Goal: Task Accomplishment & Management: Use online tool/utility

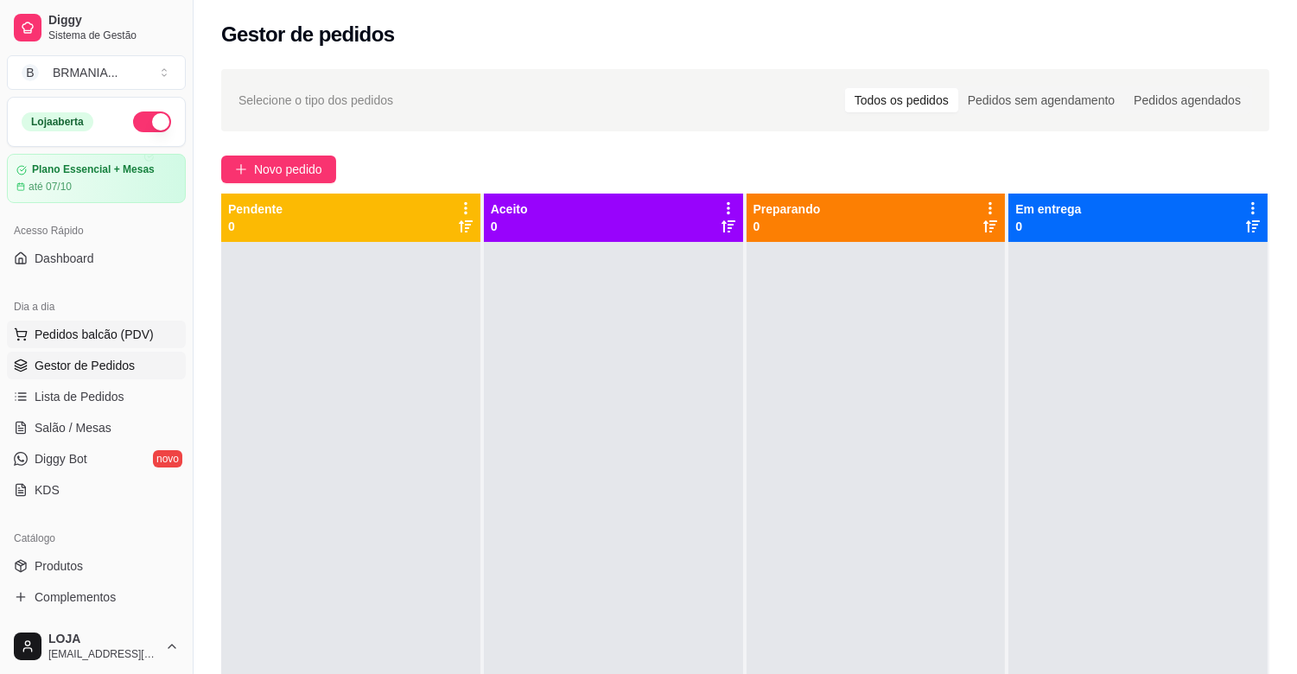
click at [143, 334] on span "Pedidos balcão (PDV)" at bounding box center [94, 334] width 119 height 17
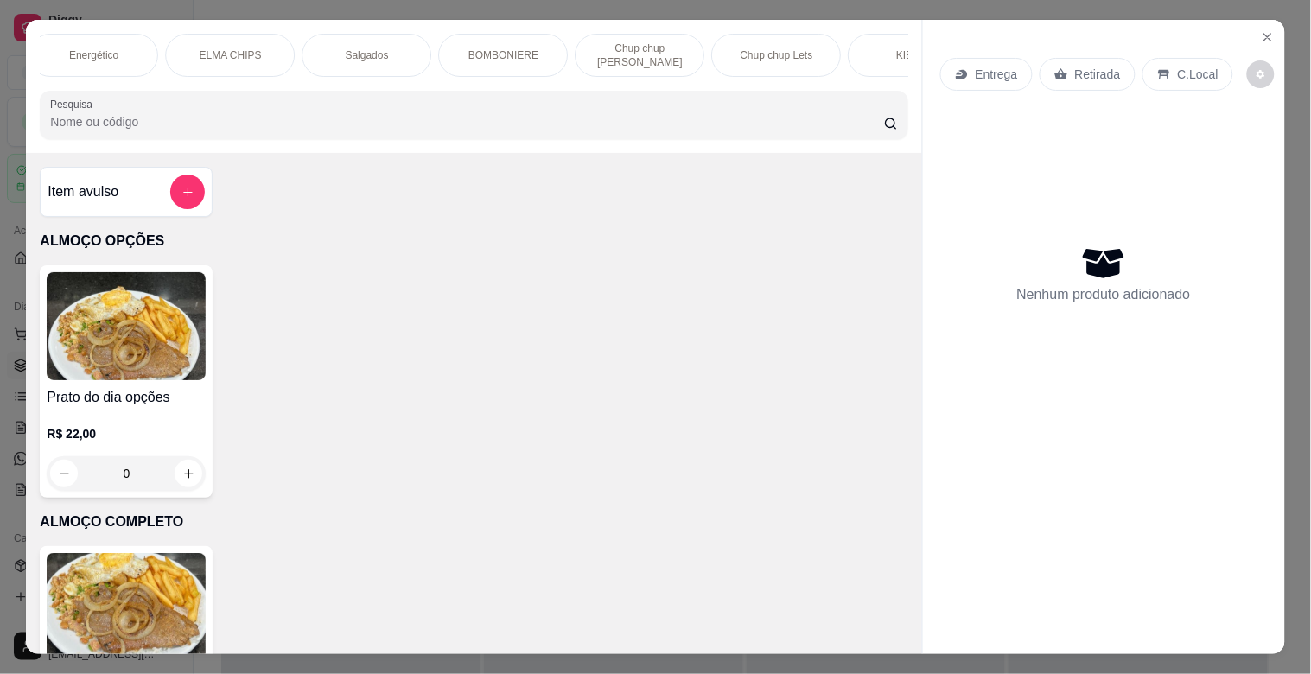
scroll to position [0, 1247]
drag, startPoint x: 501, startPoint y: 46, endPoint x: 555, endPoint y: 67, distance: 57.4
click at [505, 48] on p "BOMBONIERE" at bounding box center [495, 55] width 70 height 14
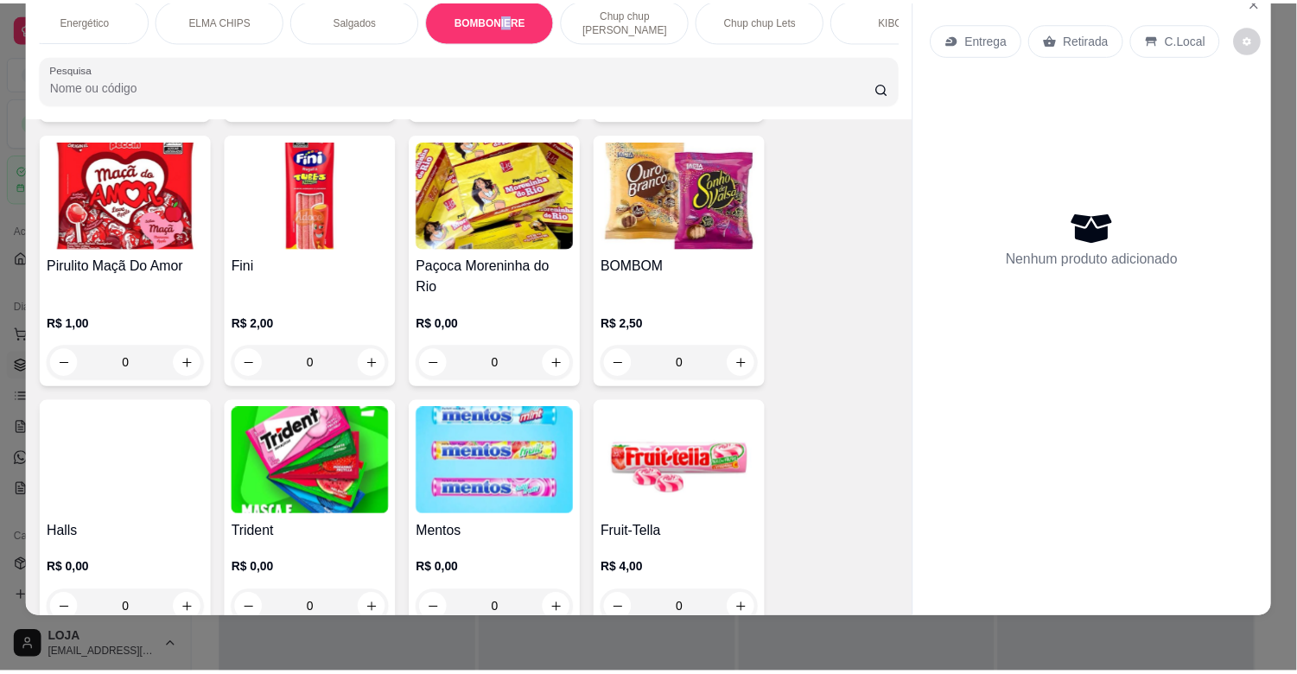
scroll to position [6016, 0]
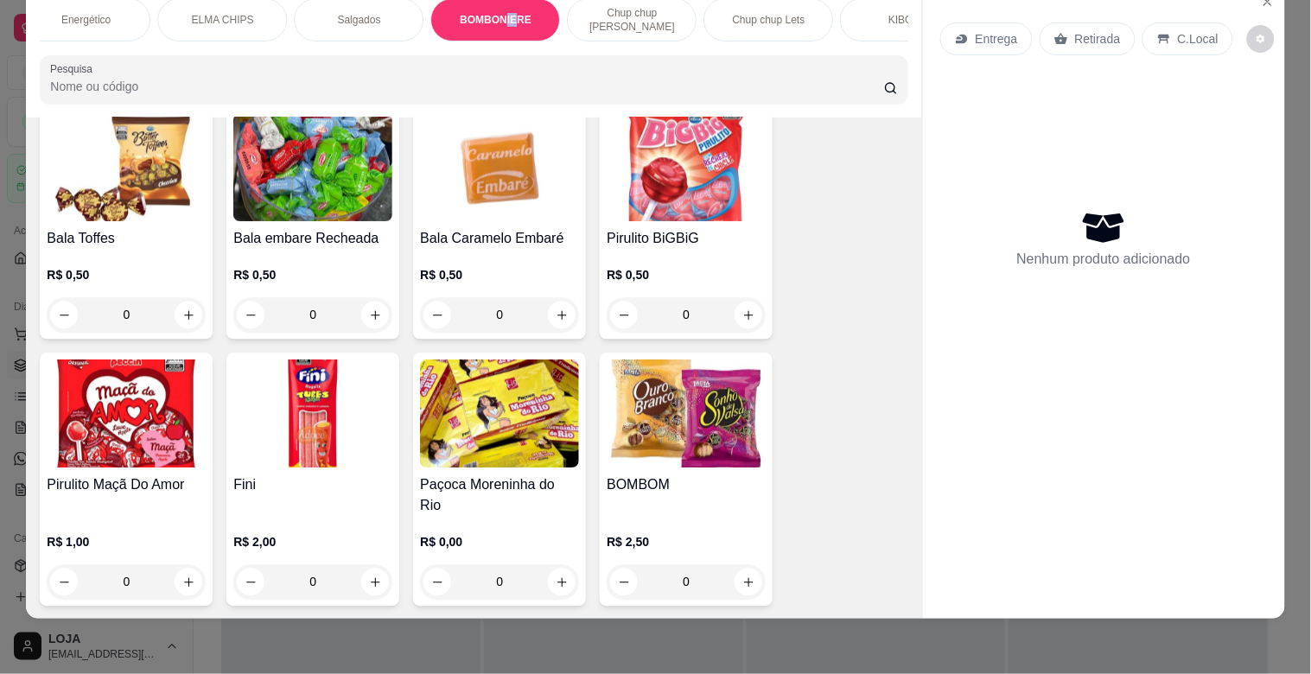
click at [423, 398] on img at bounding box center [499, 414] width 159 height 108
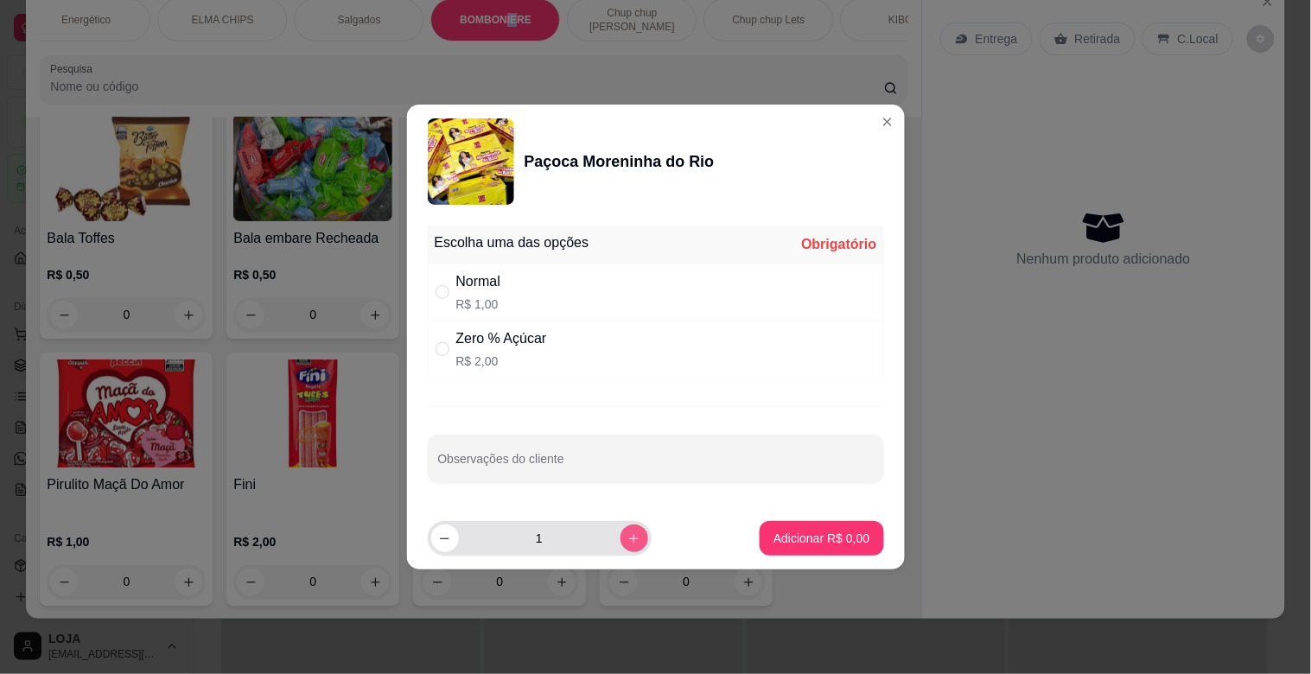
click at [620, 550] on button "increase-product-quantity" at bounding box center [634, 538] width 28 height 28
click at [620, 550] on button "increase-product-quantity" at bounding box center [633, 537] width 27 height 27
type input "5"
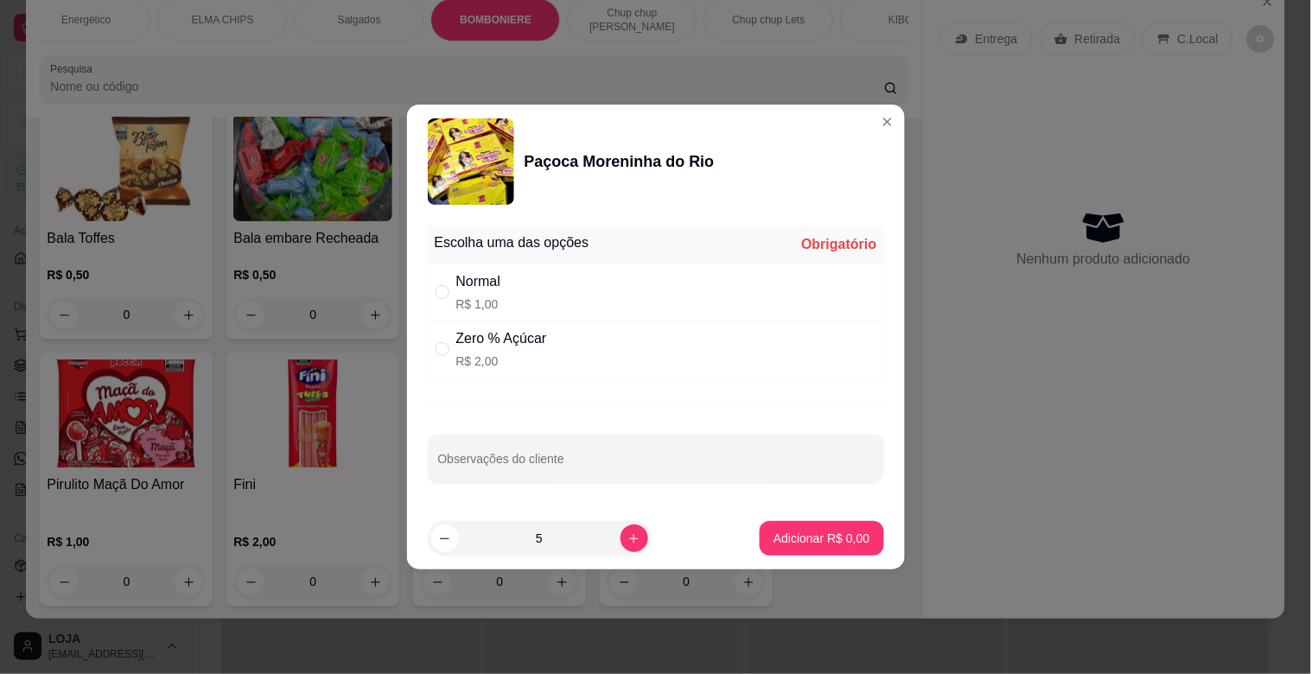
click at [639, 277] on div "Normal R$ 1,00" at bounding box center [656, 291] width 456 height 57
radio input "true"
click at [762, 525] on button "Adicionar R$ 5,00" at bounding box center [821, 539] width 120 height 34
type input "5"
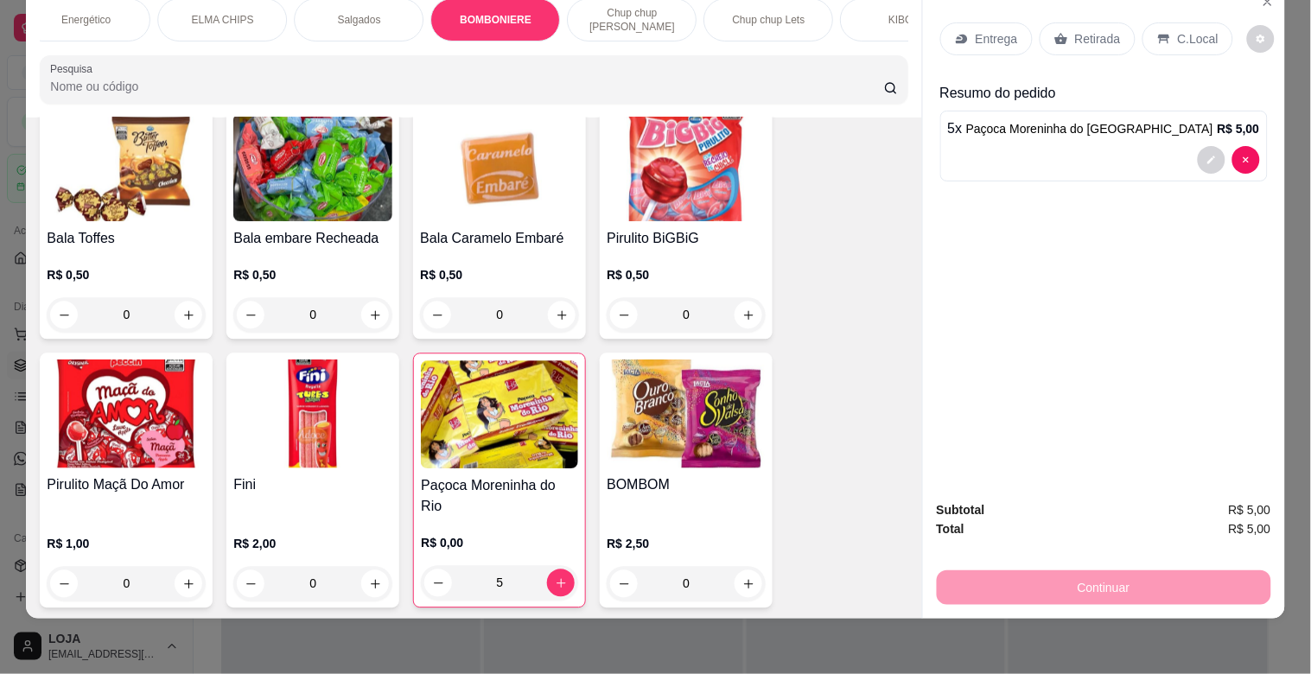
click at [1054, 36] on div "Retirada" at bounding box center [1087, 38] width 96 height 33
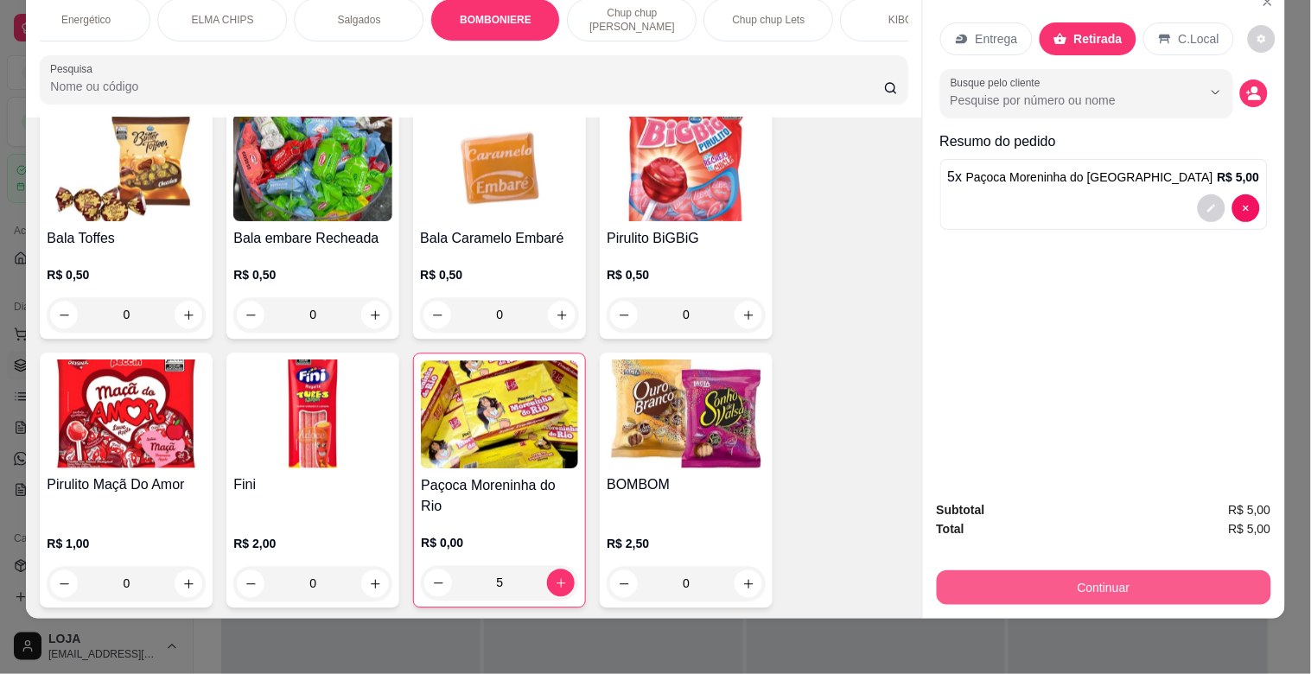
click at [1057, 583] on button "Continuar" at bounding box center [1103, 587] width 334 height 35
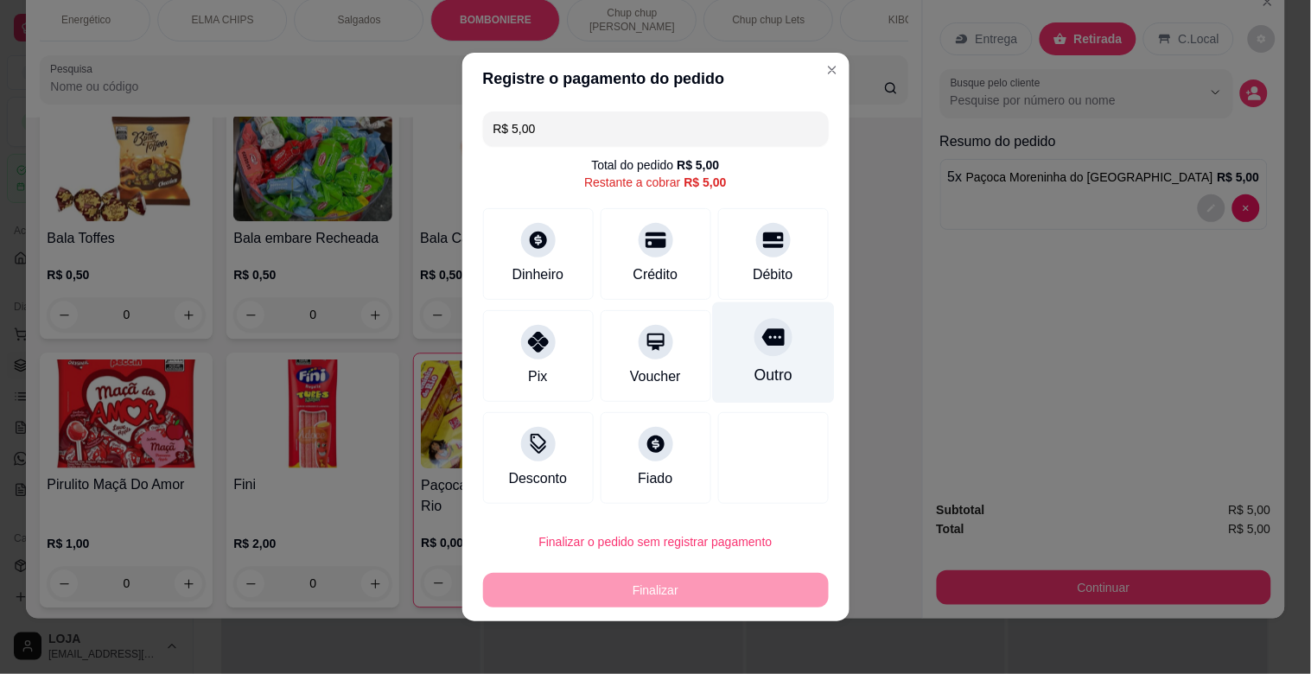
click at [761, 338] on icon at bounding box center [772, 337] width 22 height 17
type input "R$ 0,00"
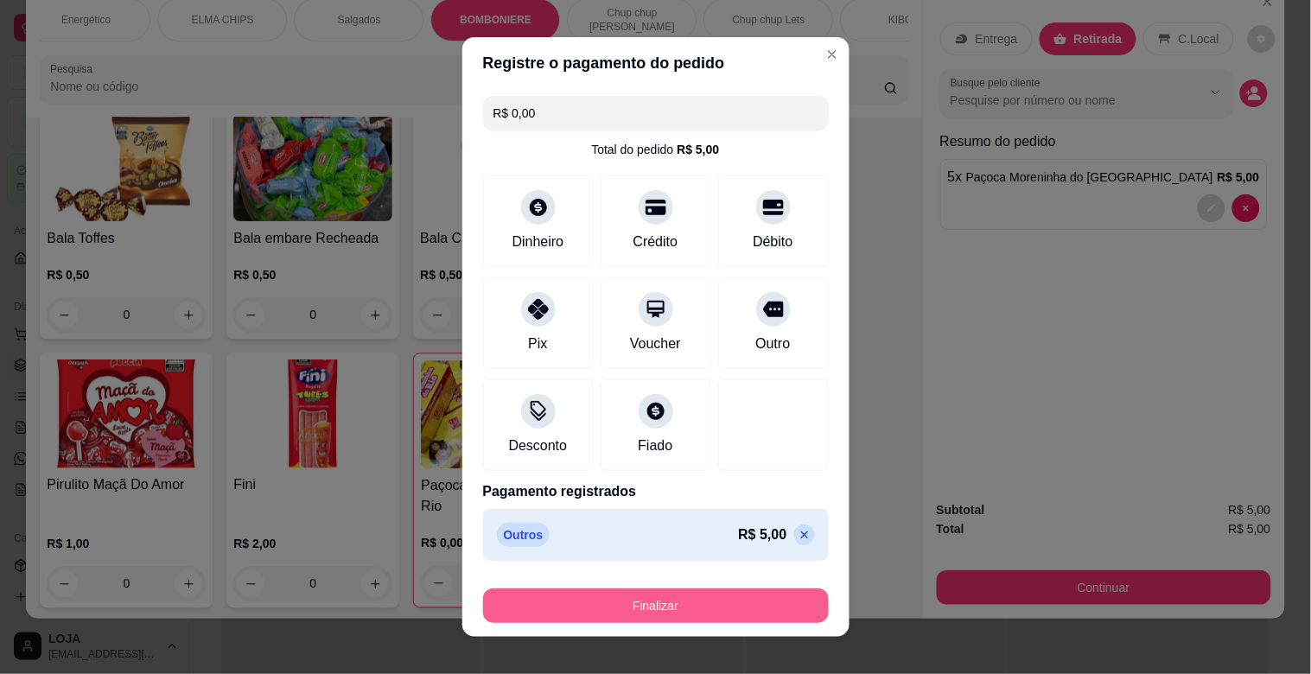
click at [739, 597] on button "Finalizar" at bounding box center [656, 605] width 346 height 35
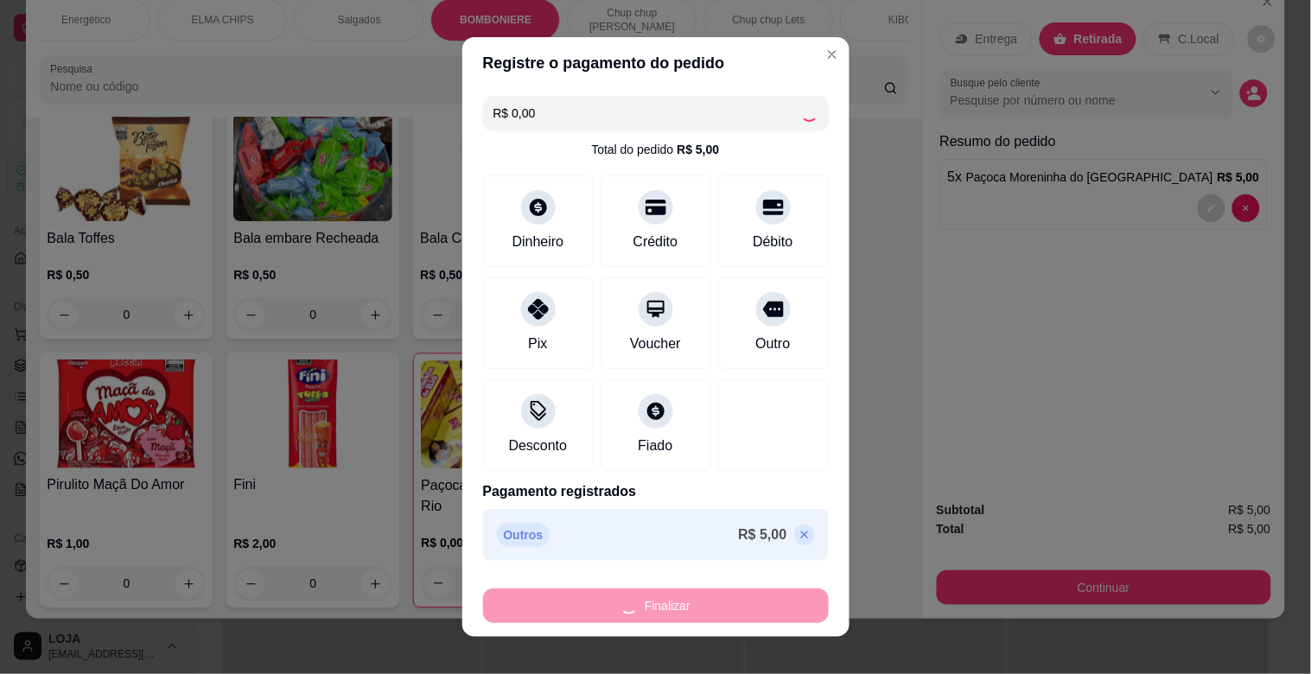
type input "0"
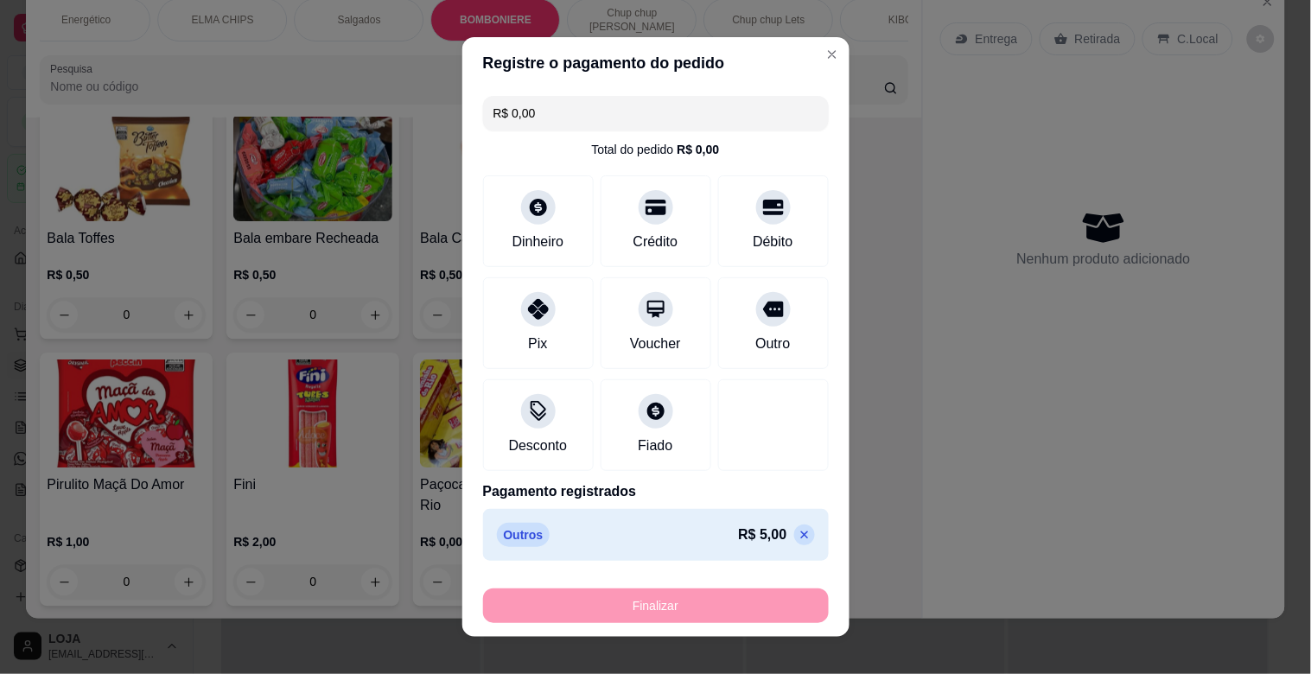
type input "-R$ 5,00"
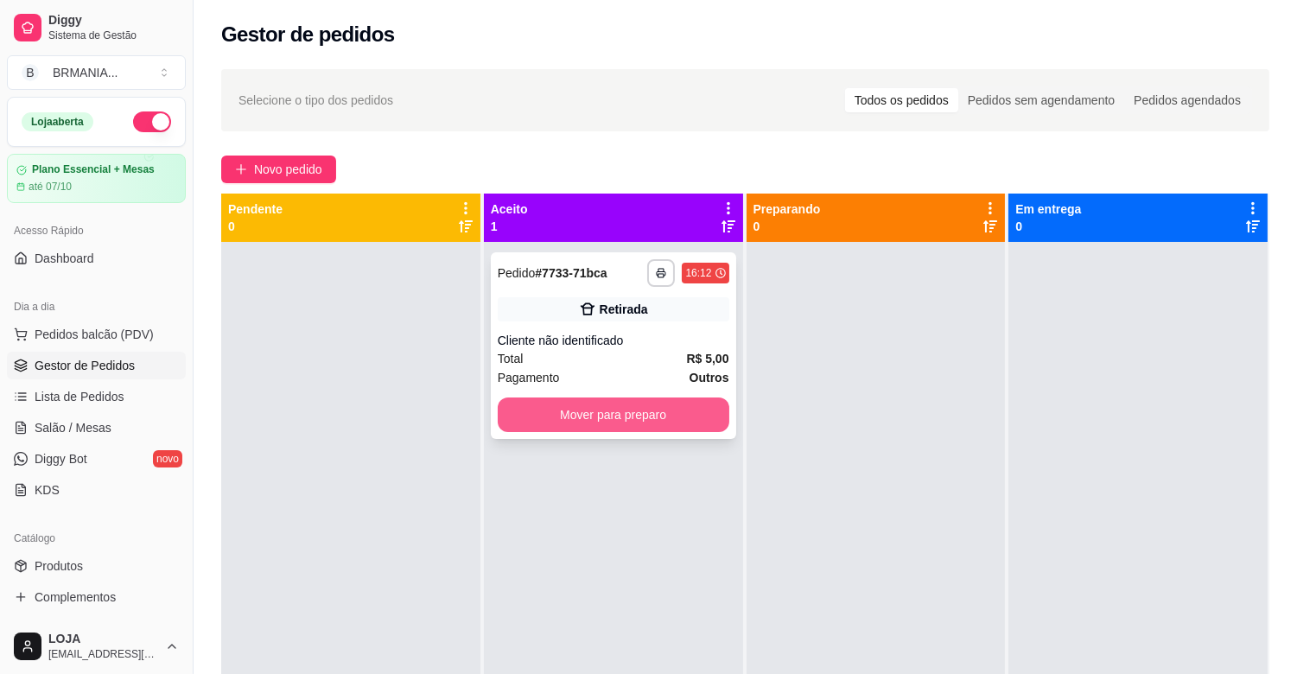
click at [657, 410] on button "Mover para preparo" at bounding box center [614, 414] width 232 height 35
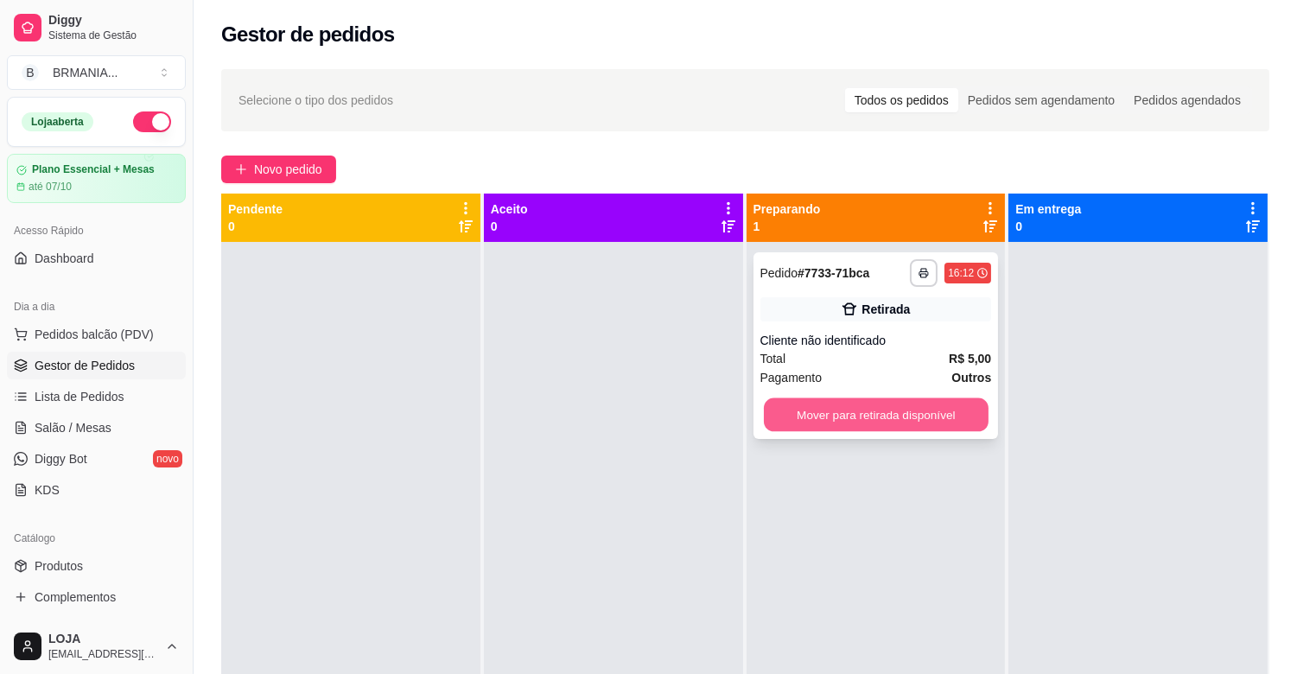
click at [783, 421] on button "Mover para retirada disponível" at bounding box center [876, 415] width 225 height 34
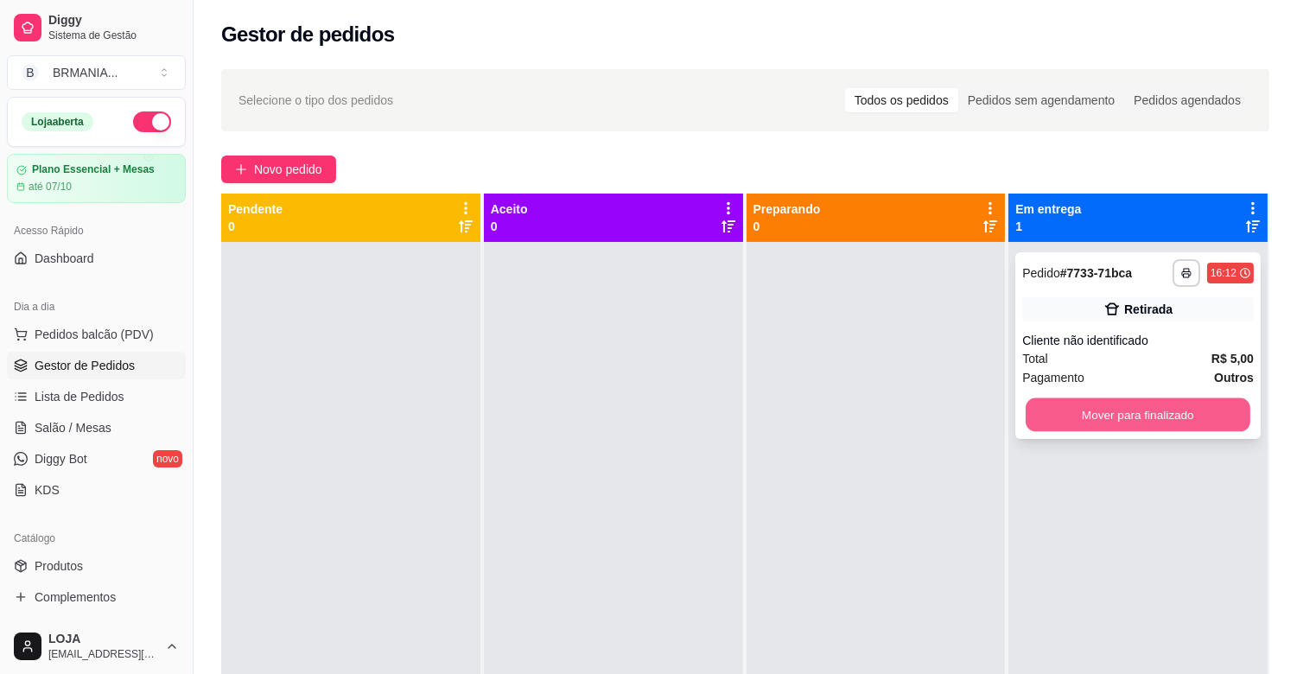
click at [1025, 412] on button "Mover para finalizado" at bounding box center [1137, 415] width 225 height 34
